Goal: Information Seeking & Learning: Learn about a topic

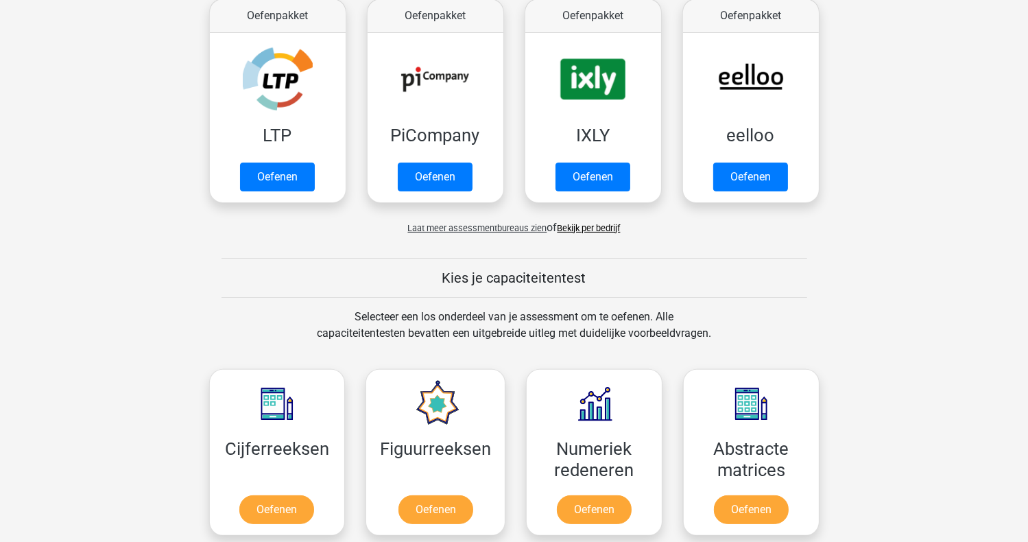
scroll to position [137, 0]
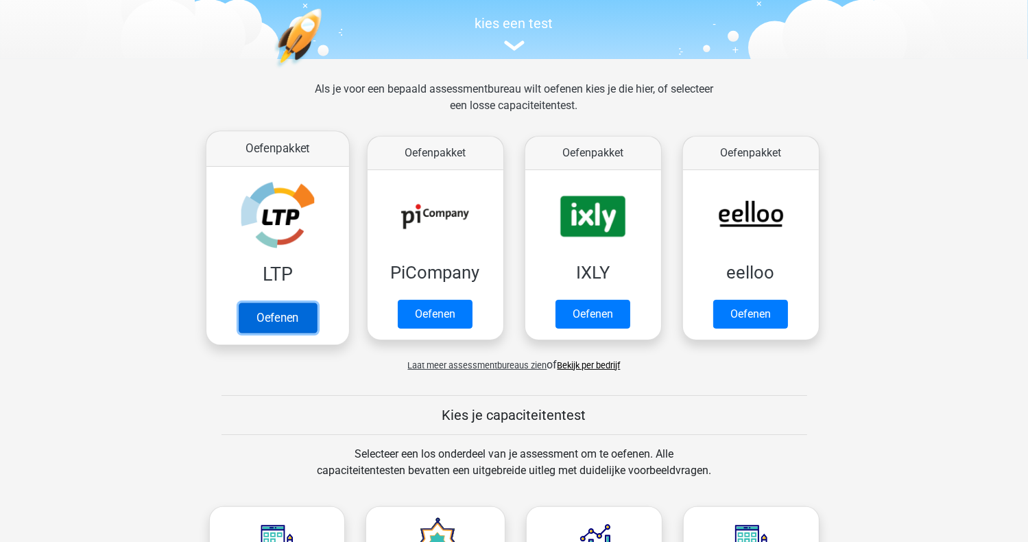
click at [273, 313] on link "Oefenen" at bounding box center [277, 317] width 78 height 30
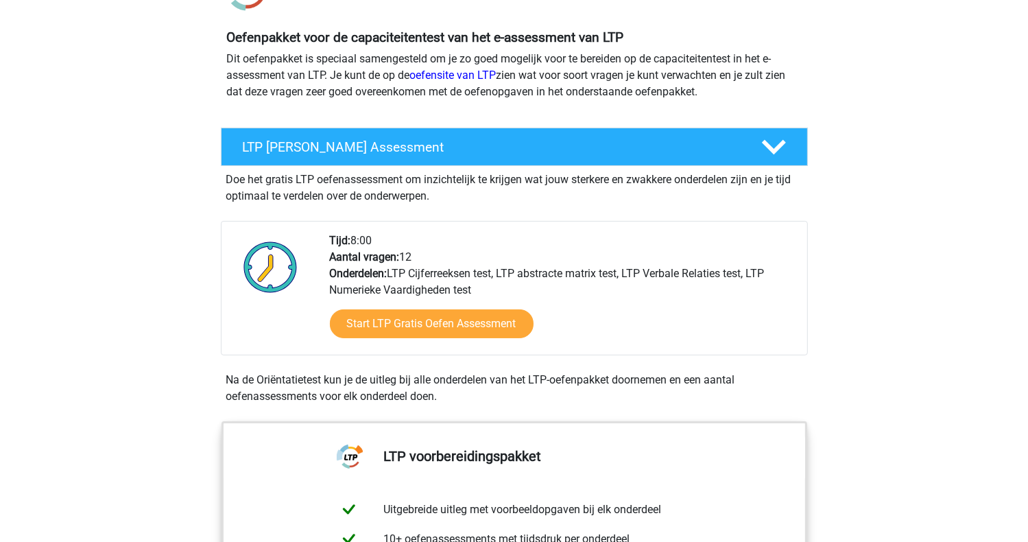
scroll to position [69, 0]
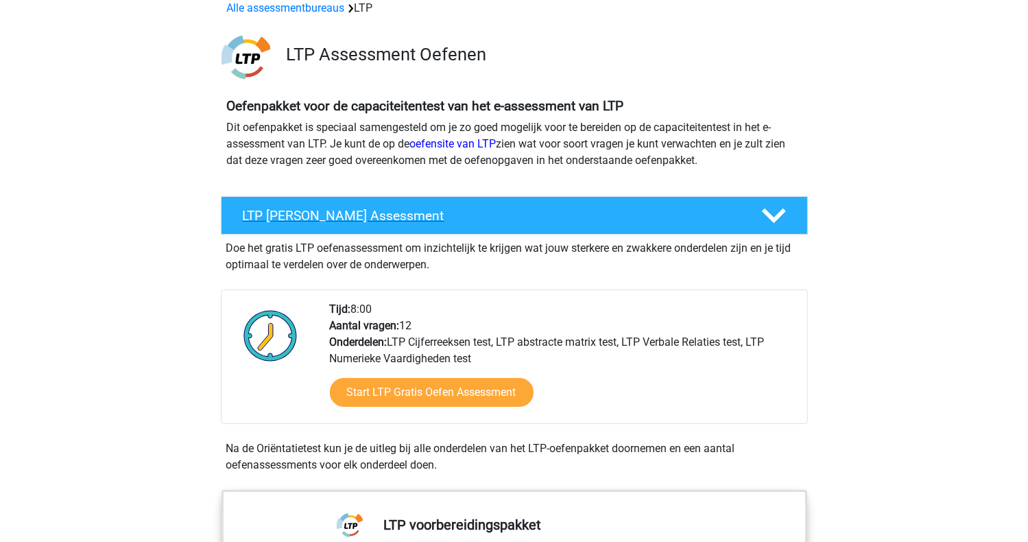
click at [388, 215] on h4 "LTP Gratis Oefen Assessment" at bounding box center [491, 216] width 497 height 16
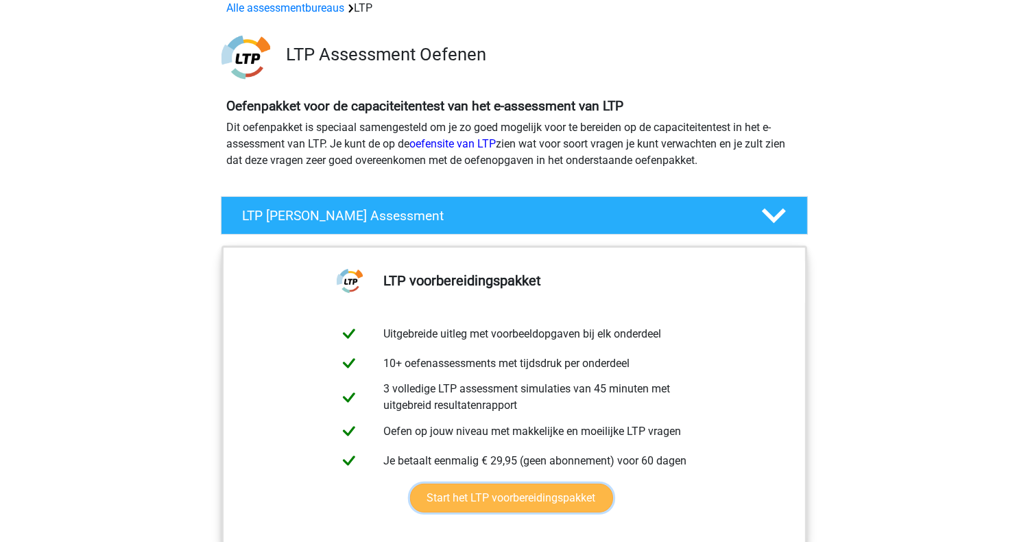
click at [455, 497] on link "Start het LTP voorbereidingspakket" at bounding box center [511, 497] width 203 height 29
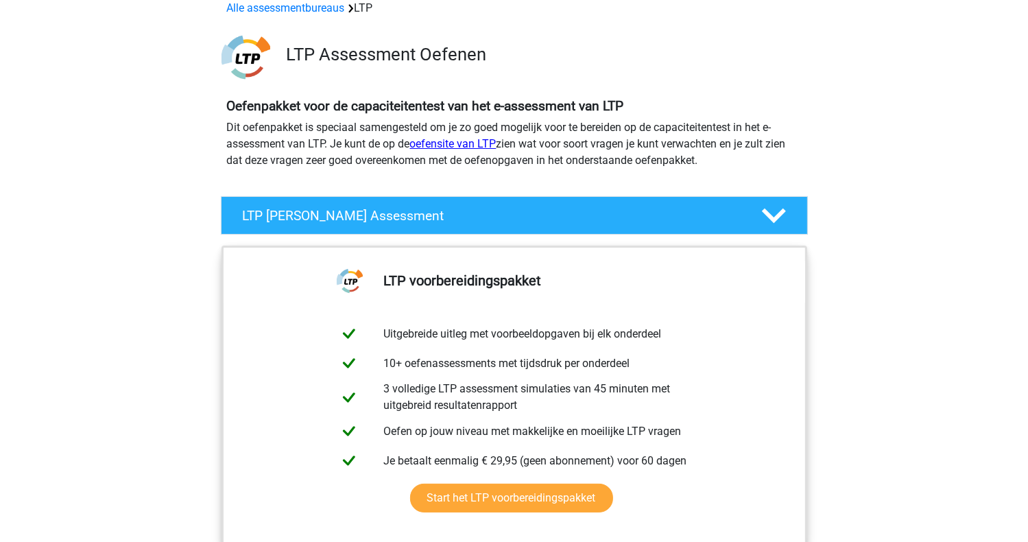
click at [471, 147] on link "oefensite van LTP" at bounding box center [453, 143] width 86 height 13
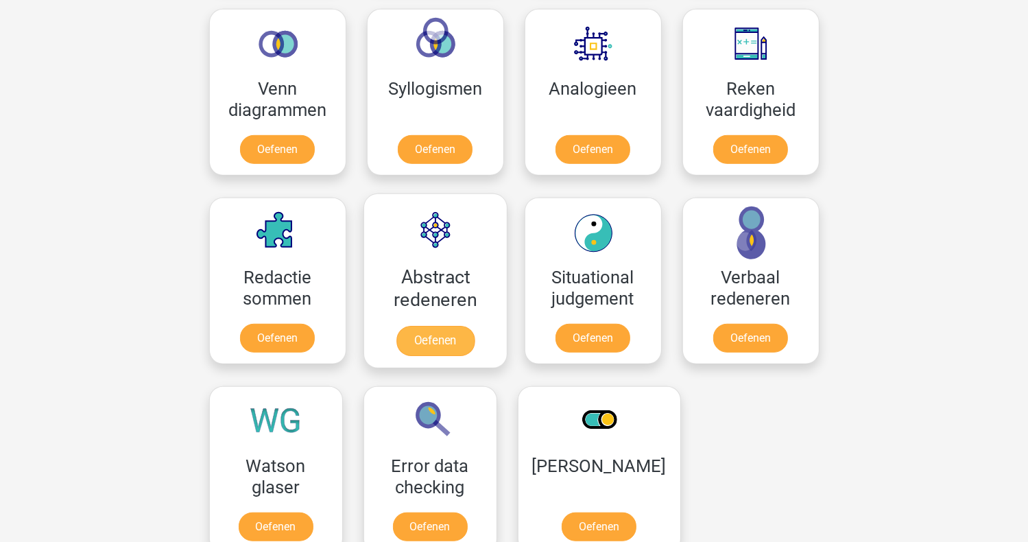
scroll to position [686, 0]
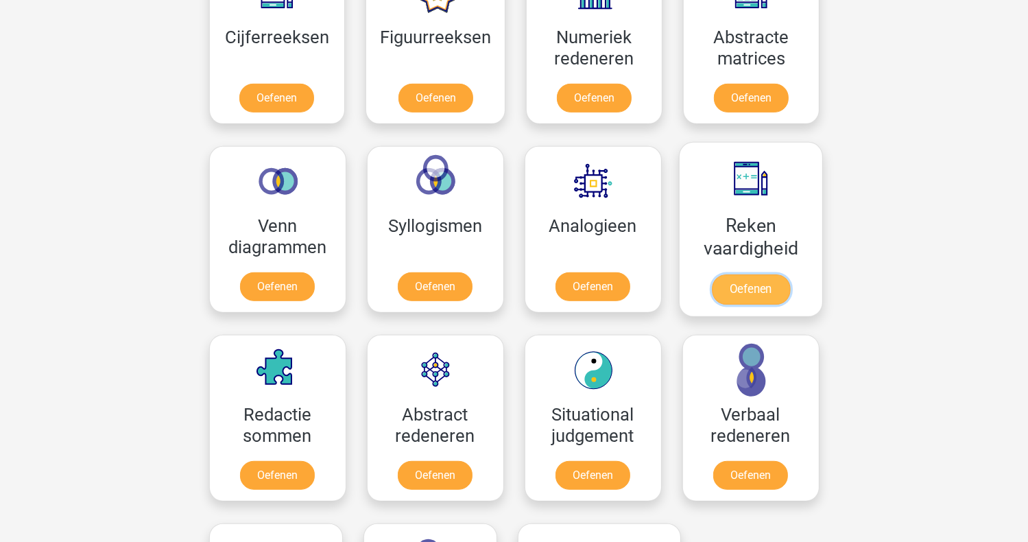
click at [748, 294] on link "Oefenen" at bounding box center [750, 289] width 78 height 30
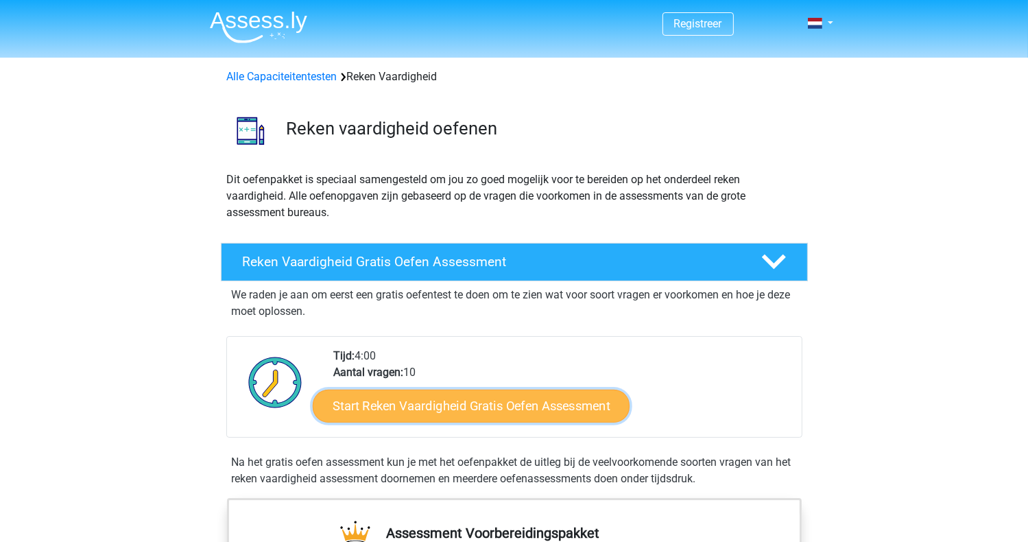
click at [423, 407] on link "Start Reken Vaardigheid Gratis Oefen Assessment" at bounding box center [471, 405] width 317 height 33
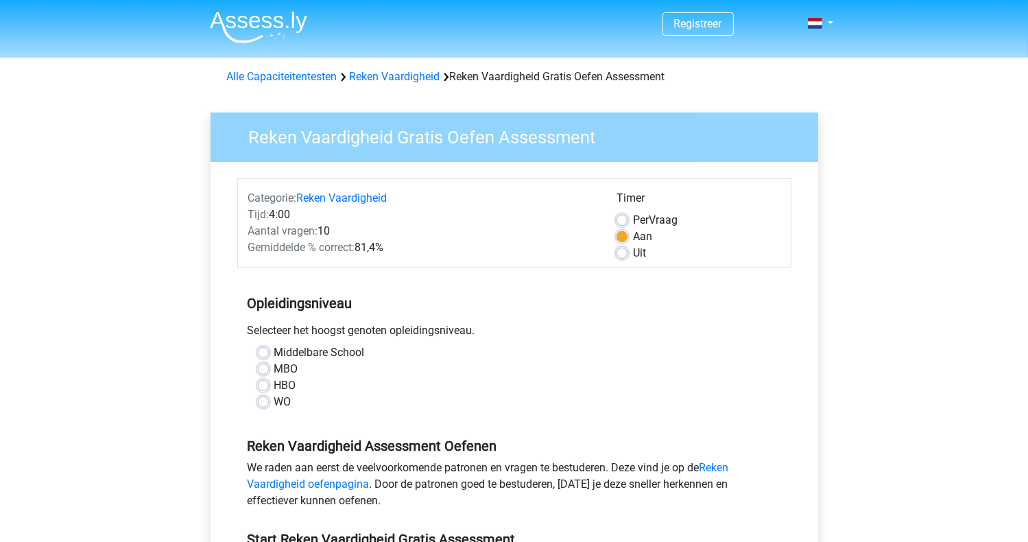
scroll to position [137, 0]
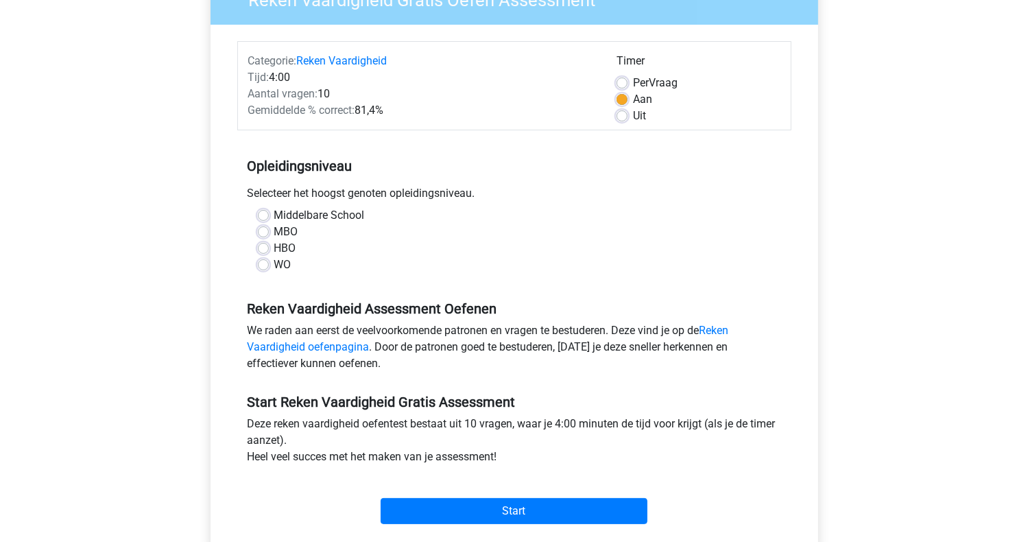
click at [274, 228] on label "MBO" at bounding box center [286, 232] width 24 height 16
click at [263, 228] on input "MBO" at bounding box center [263, 231] width 11 height 14
radio input "true"
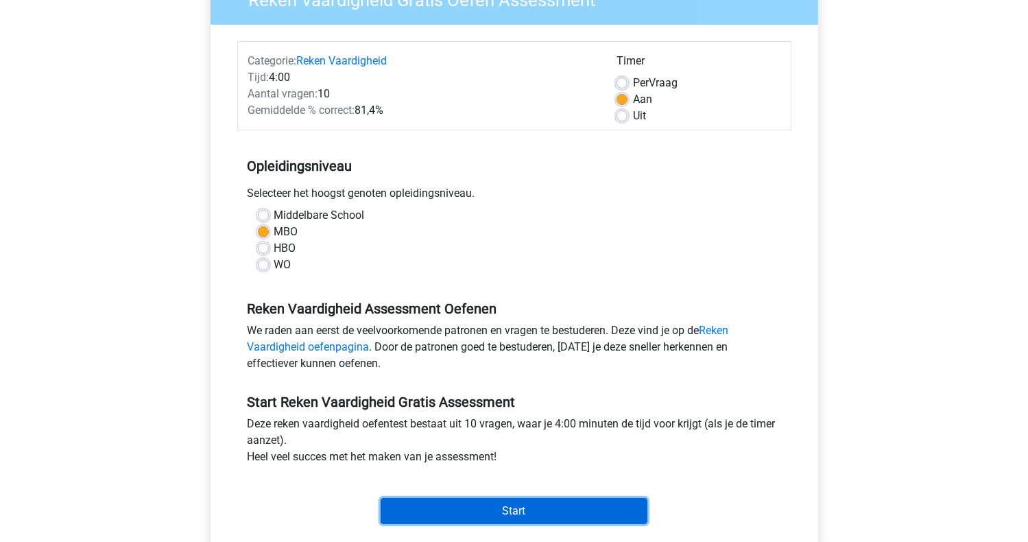
click at [503, 506] on input "Start" at bounding box center [514, 511] width 267 height 26
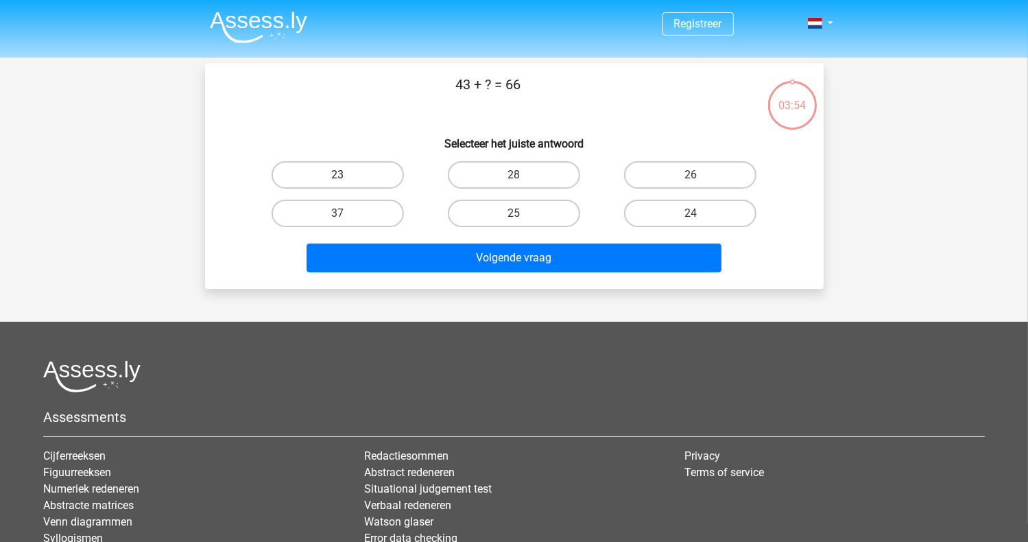
click at [346, 169] on label "23" at bounding box center [338, 174] width 132 height 27
click at [346, 175] on input "23" at bounding box center [341, 179] width 9 height 9
radio input "true"
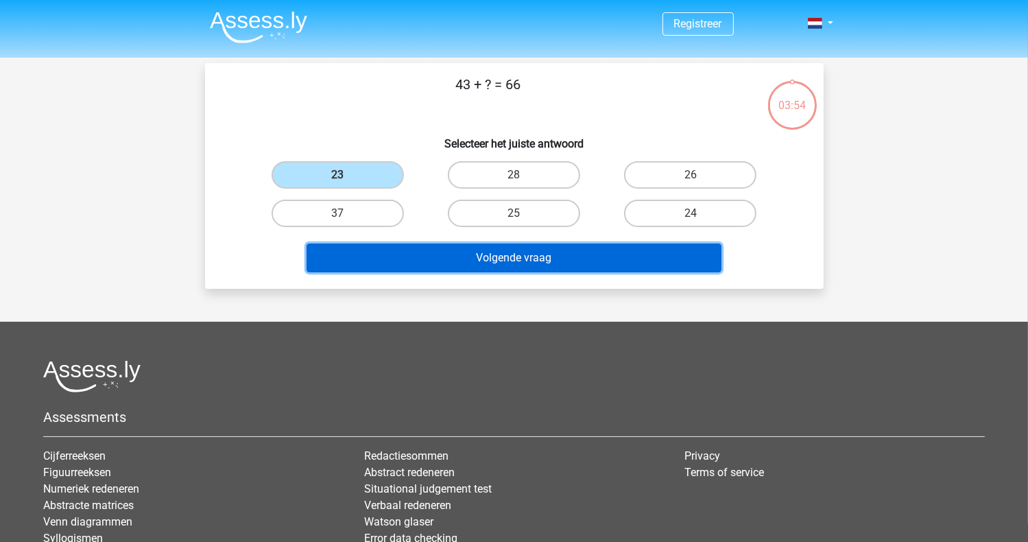
click at [475, 259] on button "Volgende vraag" at bounding box center [514, 257] width 415 height 29
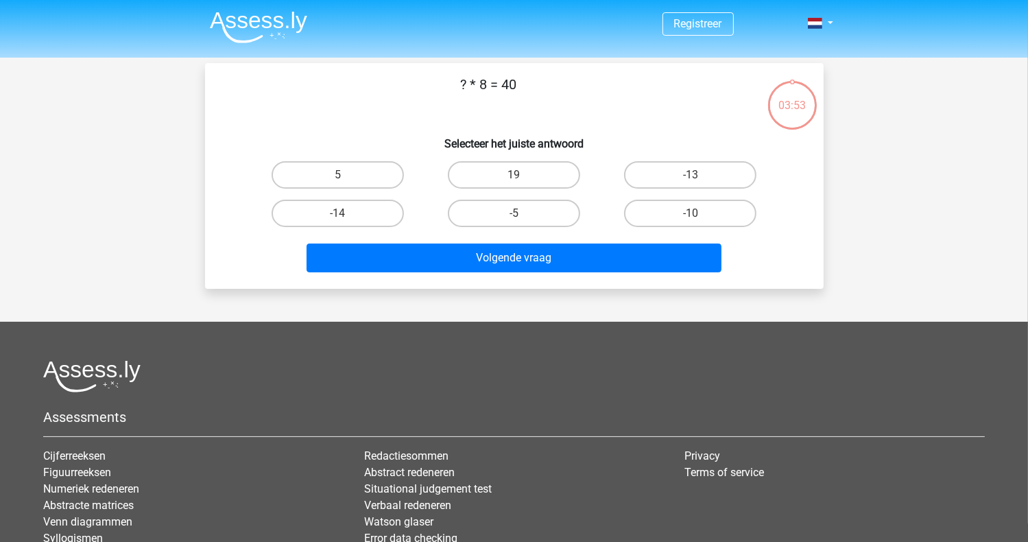
scroll to position [63, 0]
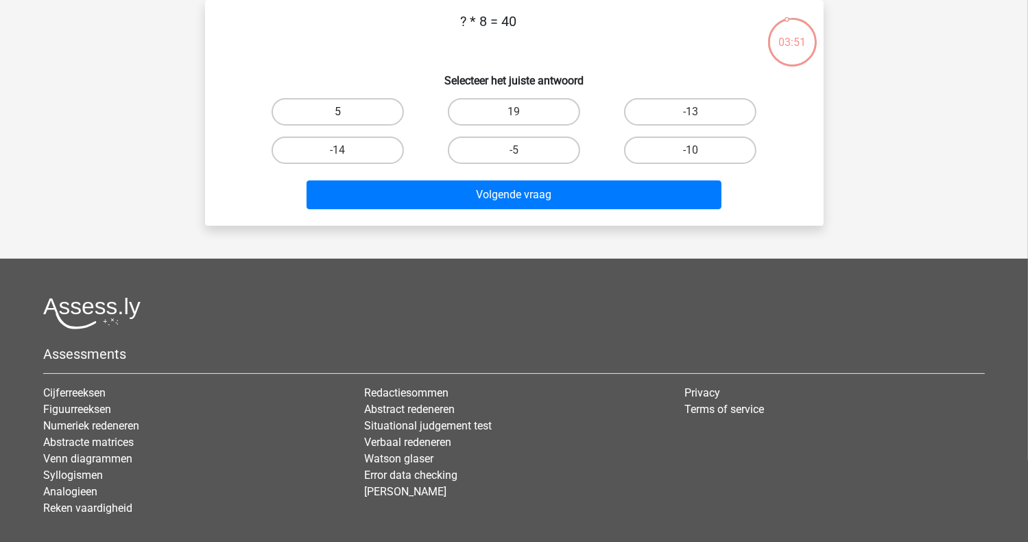
click at [374, 113] on label "5" at bounding box center [338, 111] width 132 height 27
click at [346, 113] on input "5" at bounding box center [341, 116] width 9 height 9
radio input "true"
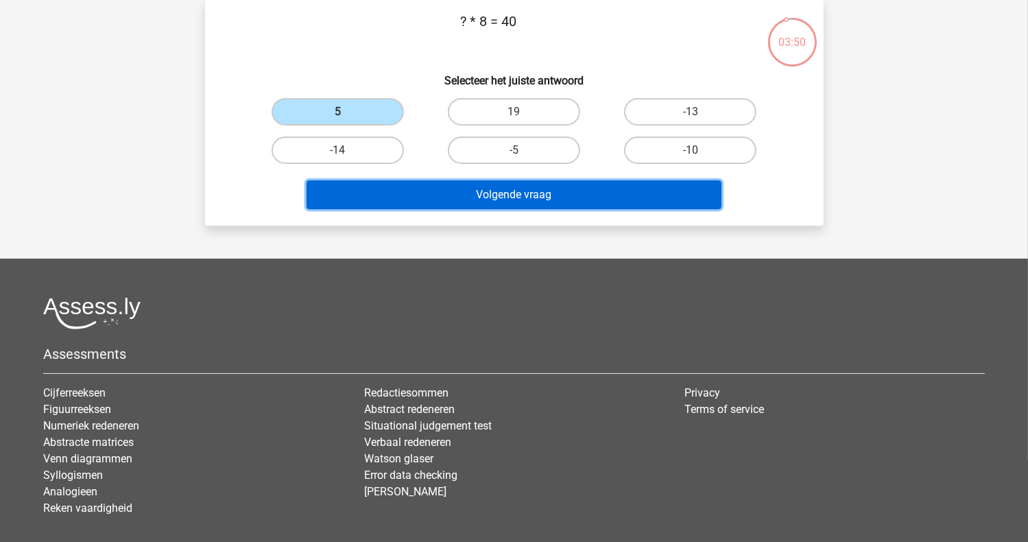
click at [488, 192] on button "Volgende vraag" at bounding box center [514, 194] width 415 height 29
click at [529, 190] on button "Volgende vraag" at bounding box center [514, 194] width 415 height 29
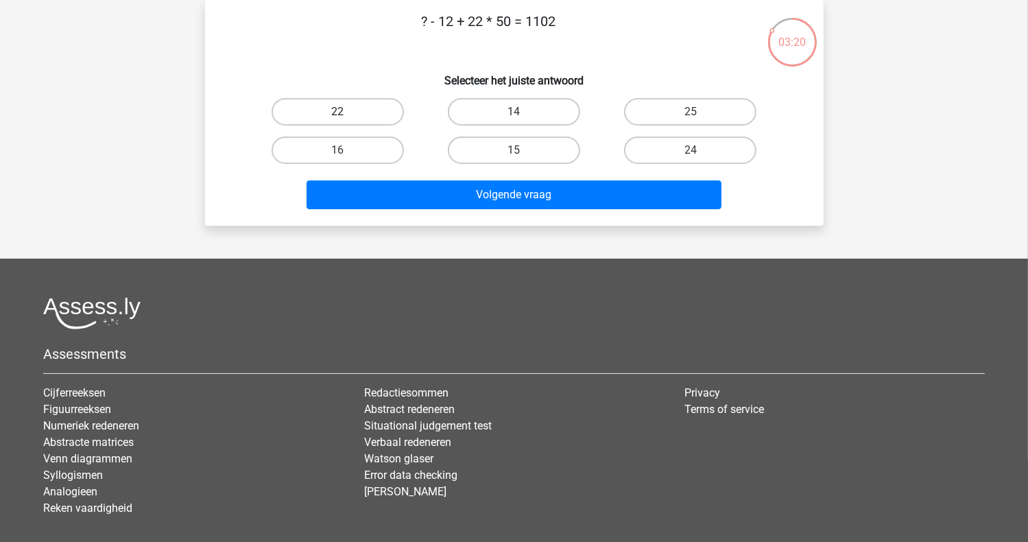
click at [358, 110] on label "22" at bounding box center [338, 111] width 132 height 27
click at [346, 112] on input "22" at bounding box center [341, 116] width 9 height 9
radio input "true"
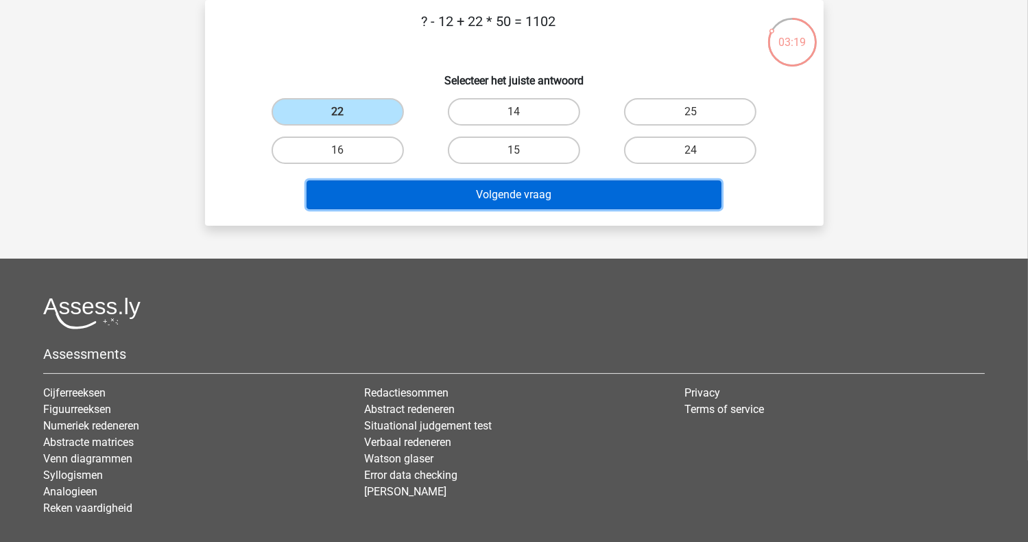
click at [480, 195] on button "Volgende vraag" at bounding box center [514, 194] width 415 height 29
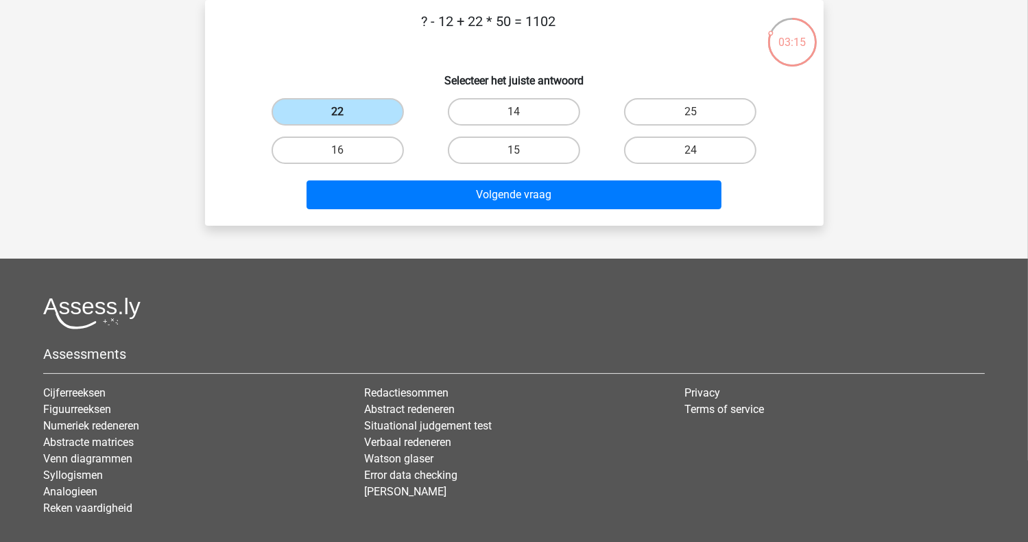
click at [359, 115] on label "22" at bounding box center [338, 111] width 132 height 27
click at [346, 115] on input "22" at bounding box center [341, 116] width 9 height 9
click at [342, 111] on label "22" at bounding box center [338, 111] width 132 height 27
click at [342, 112] on input "22" at bounding box center [341, 116] width 9 height 9
click at [351, 152] on label "16" at bounding box center [338, 149] width 132 height 27
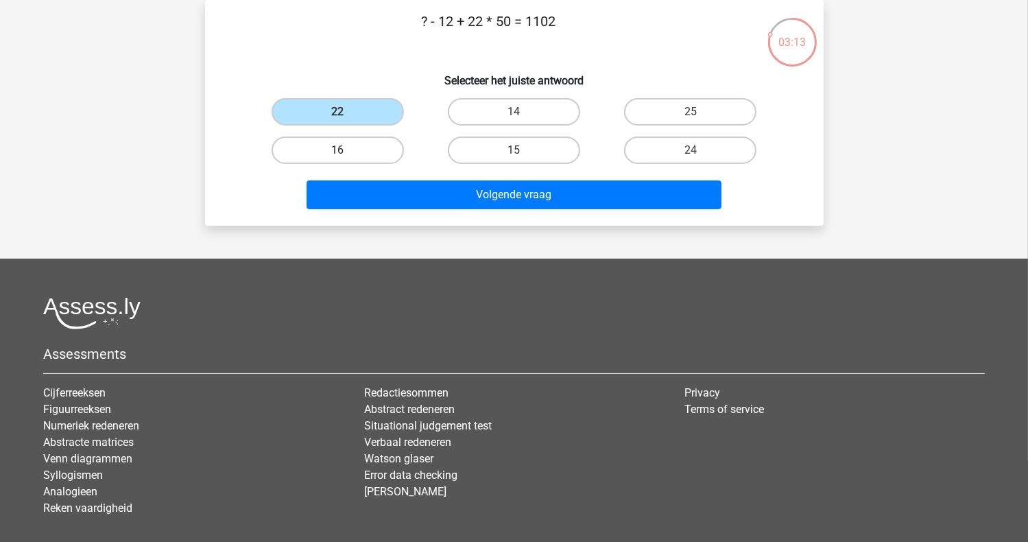
click at [346, 152] on input "16" at bounding box center [341, 154] width 9 height 9
radio input "true"
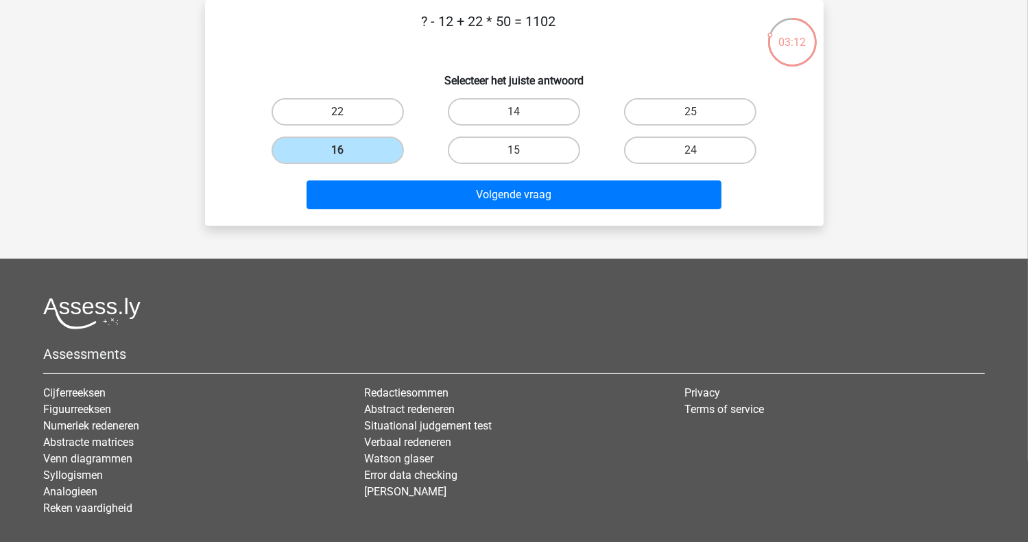
click at [369, 110] on label "22" at bounding box center [338, 111] width 132 height 27
click at [346, 112] on input "22" at bounding box center [341, 116] width 9 height 9
radio input "true"
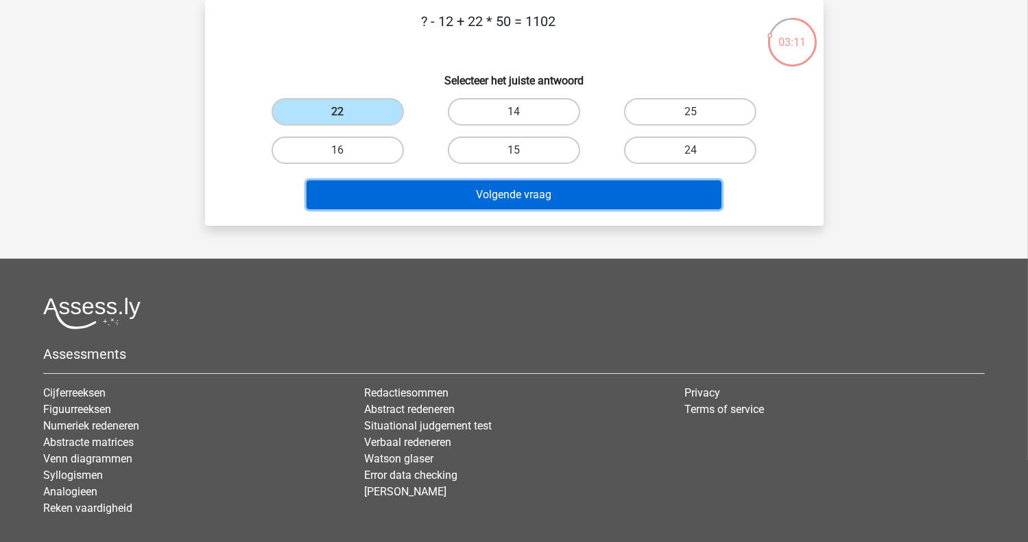
click at [466, 195] on button "Volgende vraag" at bounding box center [514, 194] width 415 height 29
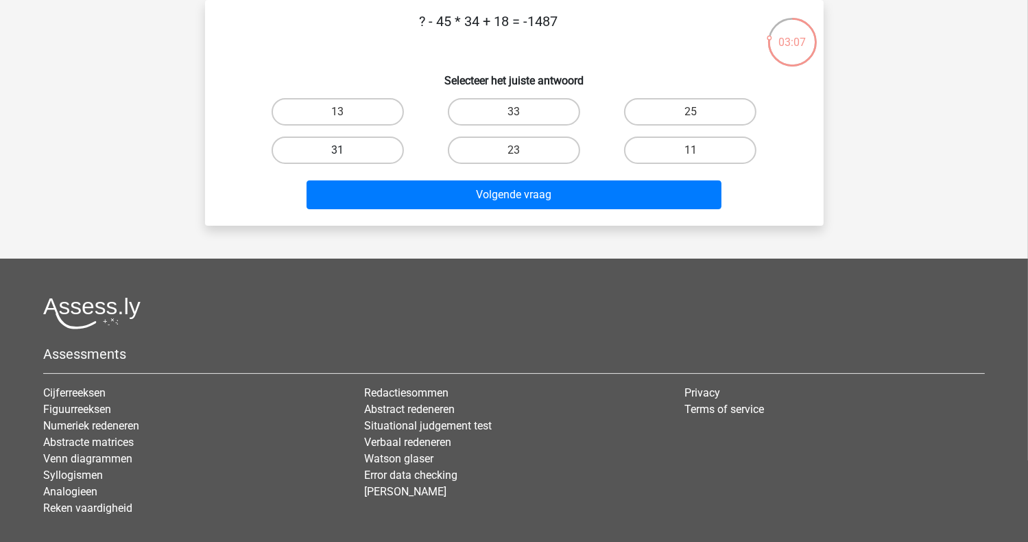
click at [378, 149] on label "31" at bounding box center [338, 149] width 132 height 27
click at [346, 150] on input "31" at bounding box center [341, 154] width 9 height 9
radio input "true"
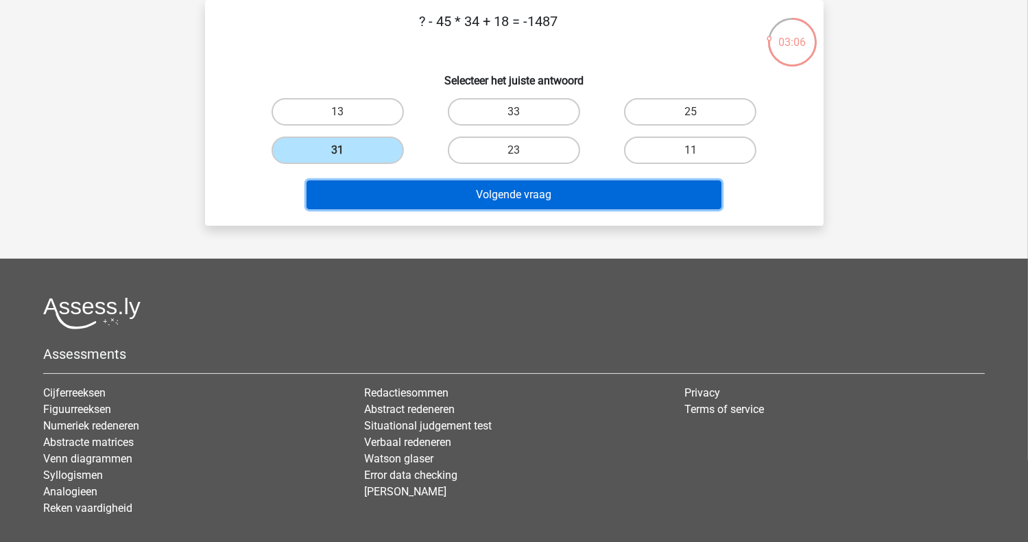
click at [416, 193] on button "Volgende vraag" at bounding box center [514, 194] width 415 height 29
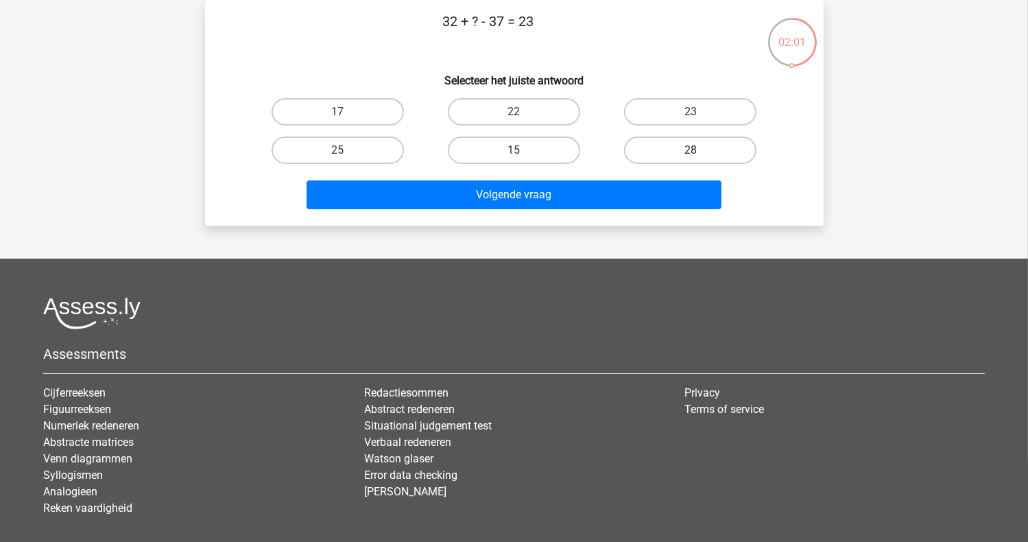
click at [660, 152] on label "28" at bounding box center [690, 149] width 132 height 27
click at [691, 152] on input "28" at bounding box center [695, 154] width 9 height 9
radio input "true"
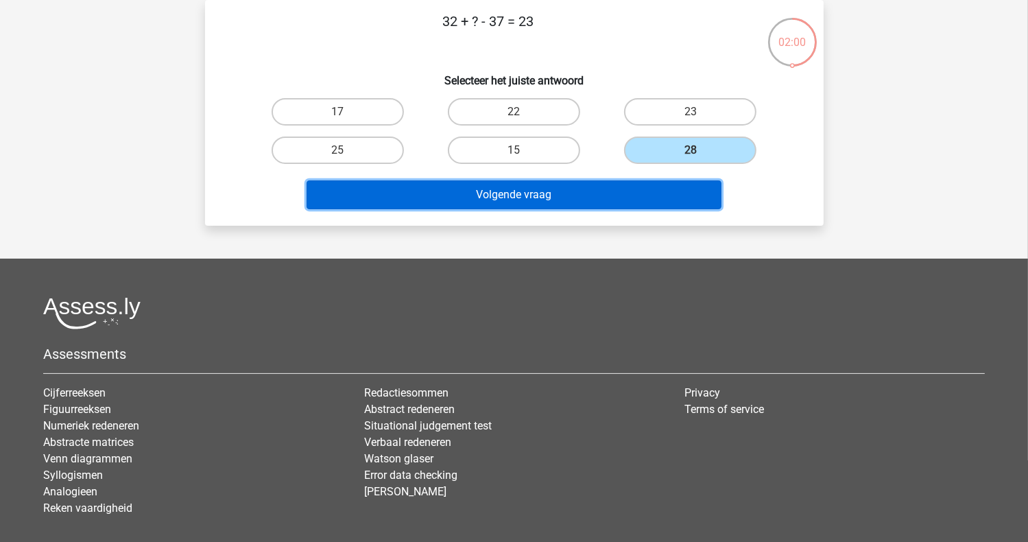
click at [597, 193] on button "Volgende vraag" at bounding box center [514, 194] width 415 height 29
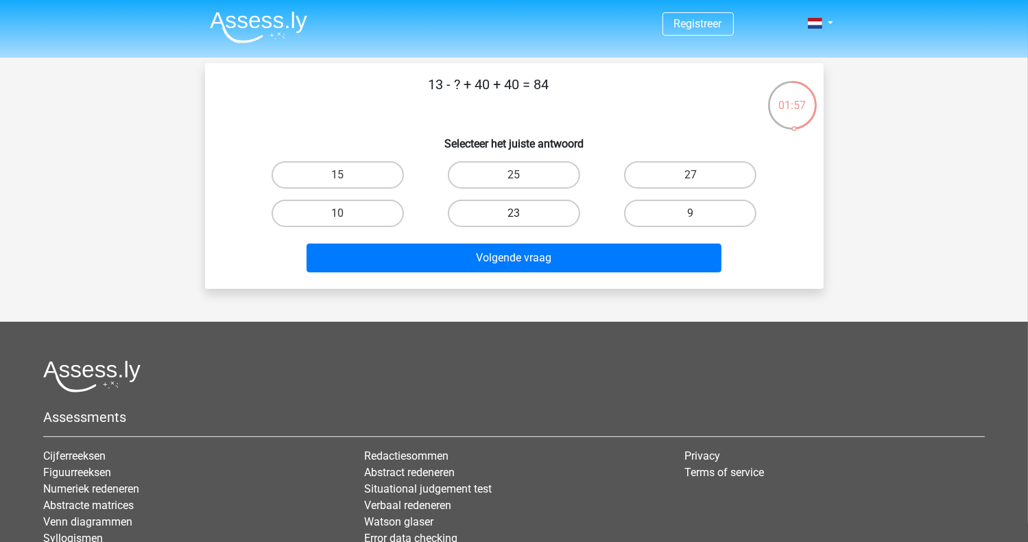
scroll to position [69, 0]
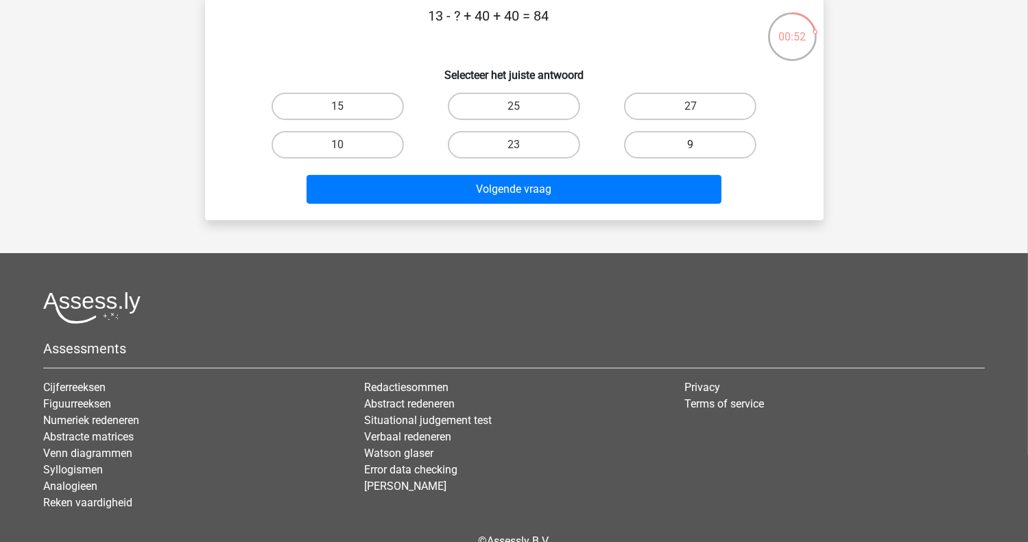
click at [693, 142] on label "9" at bounding box center [690, 144] width 132 height 27
click at [693, 145] on input "9" at bounding box center [695, 149] width 9 height 9
radio input "true"
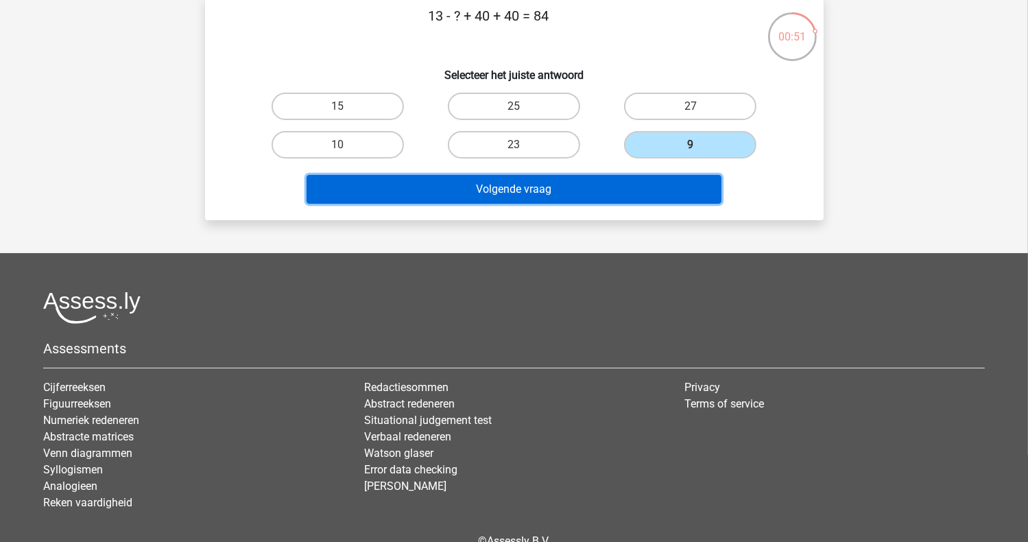
click at [612, 192] on button "Volgende vraag" at bounding box center [514, 189] width 415 height 29
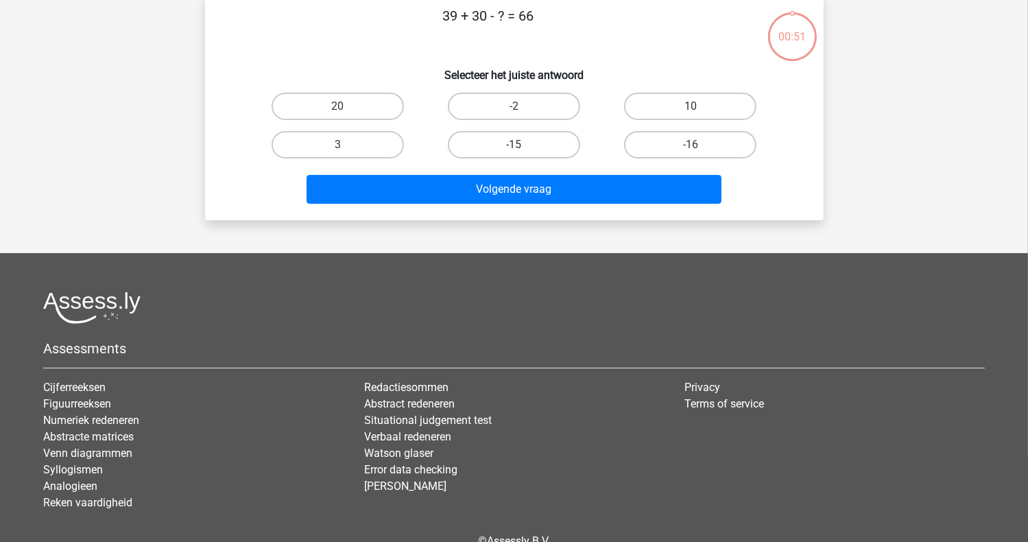
scroll to position [63, 0]
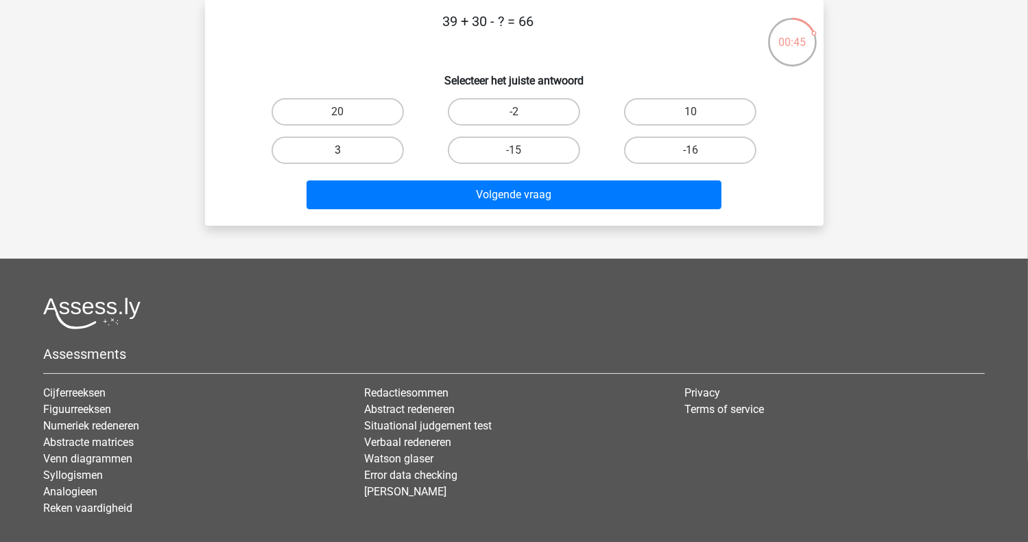
click at [360, 151] on label "3" at bounding box center [338, 149] width 132 height 27
click at [346, 151] on input "3" at bounding box center [341, 154] width 9 height 9
radio input "true"
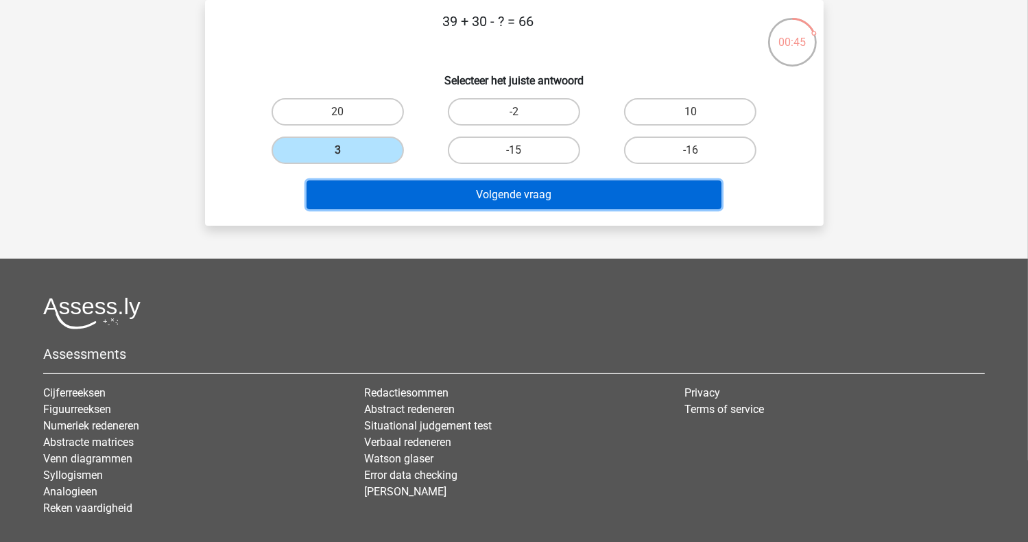
click at [481, 191] on button "Volgende vraag" at bounding box center [514, 194] width 415 height 29
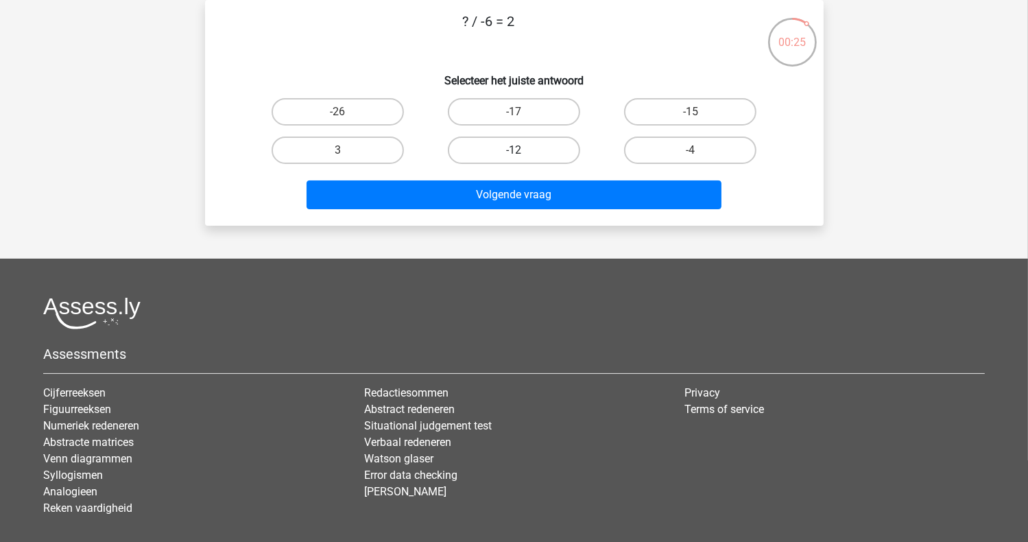
click at [521, 147] on label "-12" at bounding box center [514, 149] width 132 height 27
click at [521, 150] on input "-12" at bounding box center [518, 154] width 9 height 9
radio input "true"
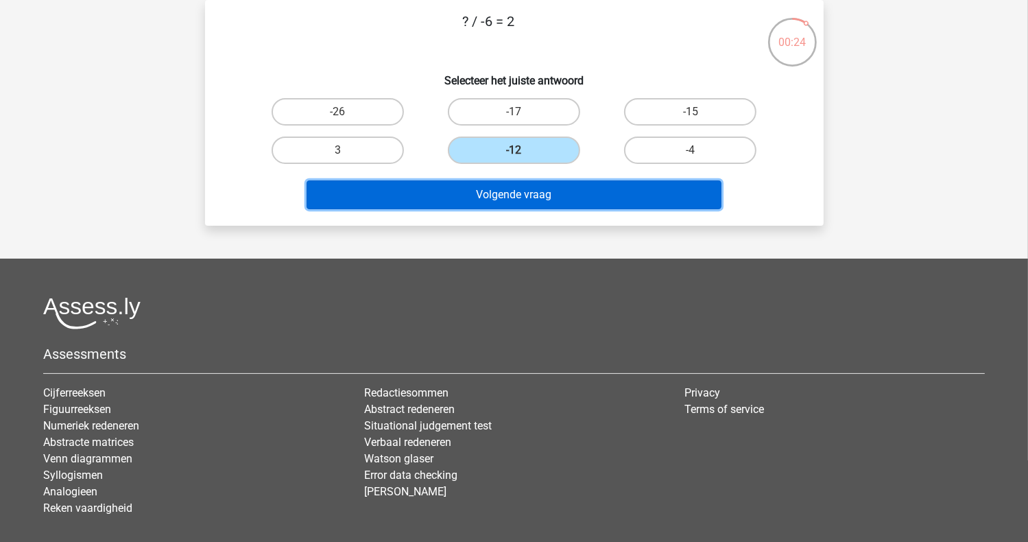
click at [525, 195] on button "Volgende vraag" at bounding box center [514, 194] width 415 height 29
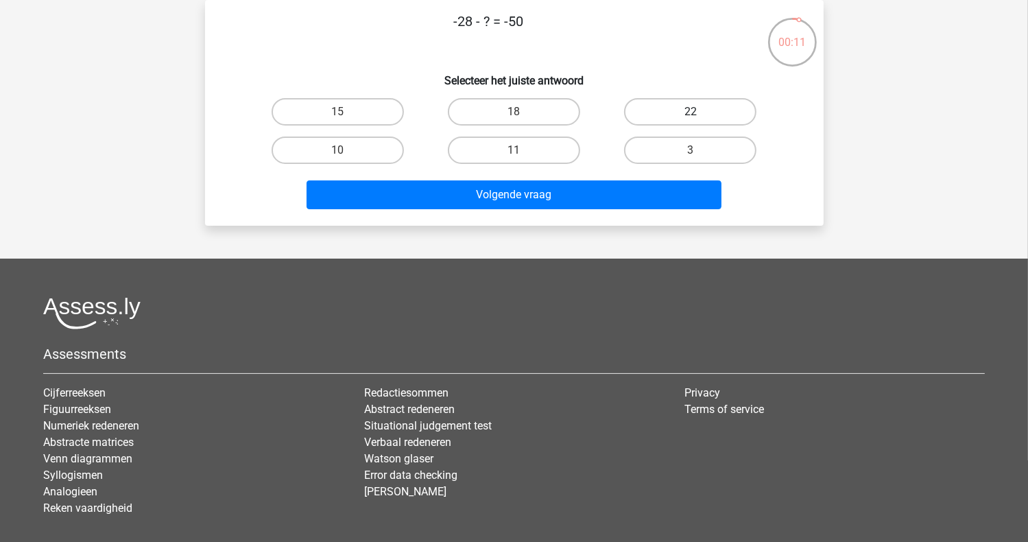
click at [669, 120] on label "22" at bounding box center [690, 111] width 132 height 27
click at [691, 120] on input "22" at bounding box center [695, 116] width 9 height 9
radio input "true"
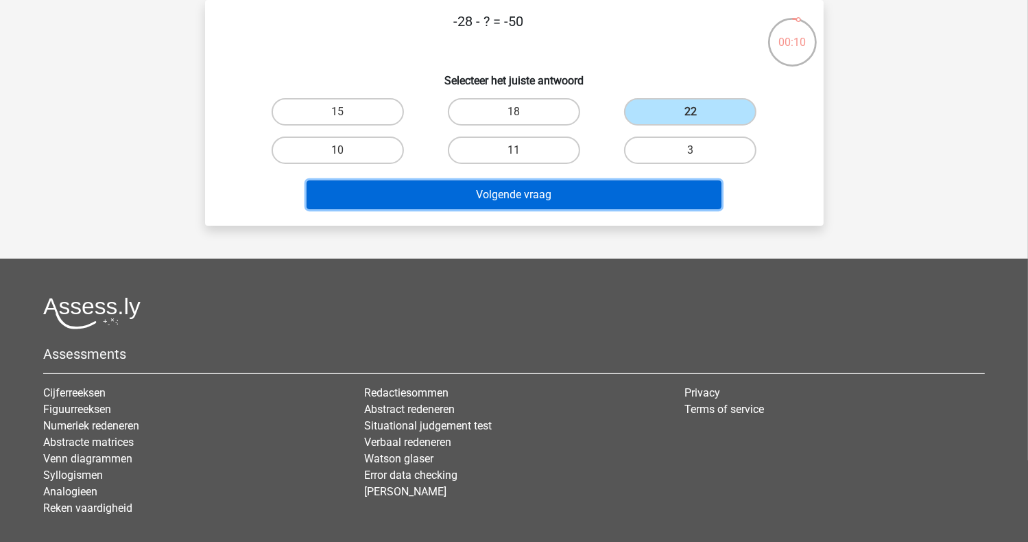
click at [641, 193] on button "Volgende vraag" at bounding box center [514, 194] width 415 height 29
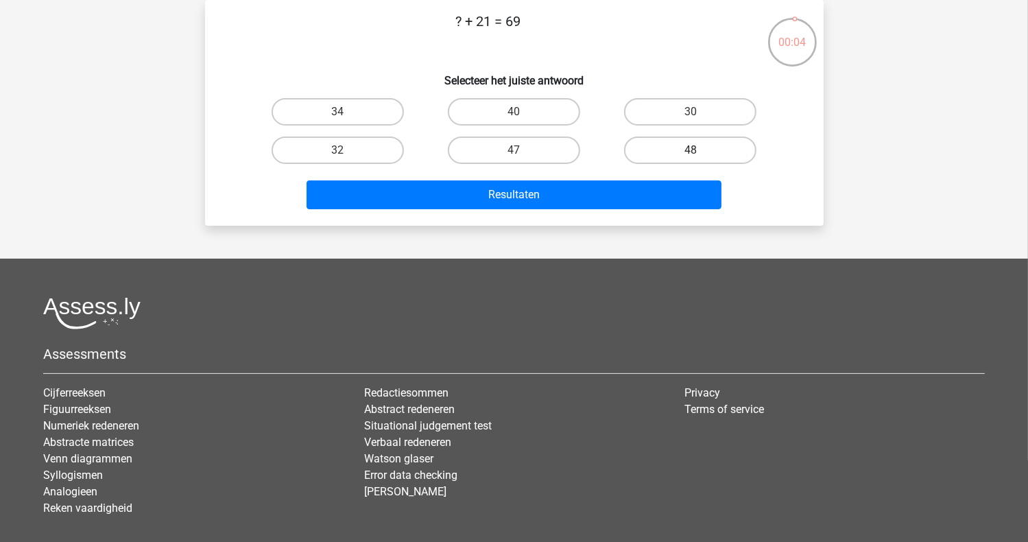
click at [664, 153] on label "48" at bounding box center [690, 149] width 132 height 27
click at [691, 153] on input "48" at bounding box center [695, 154] width 9 height 9
radio input "true"
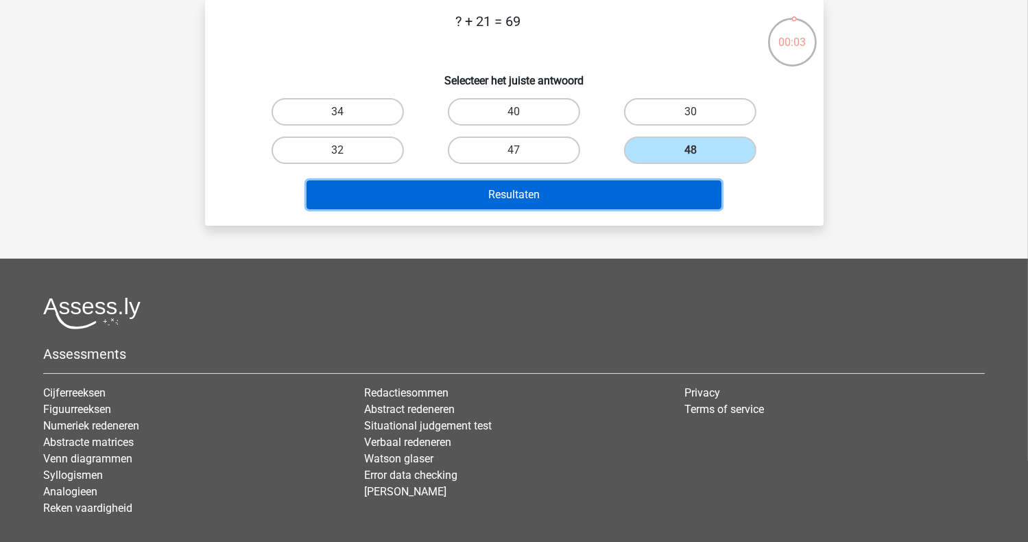
click at [656, 201] on button "Resultaten" at bounding box center [514, 194] width 415 height 29
